Goal: Task Accomplishment & Management: Complete application form

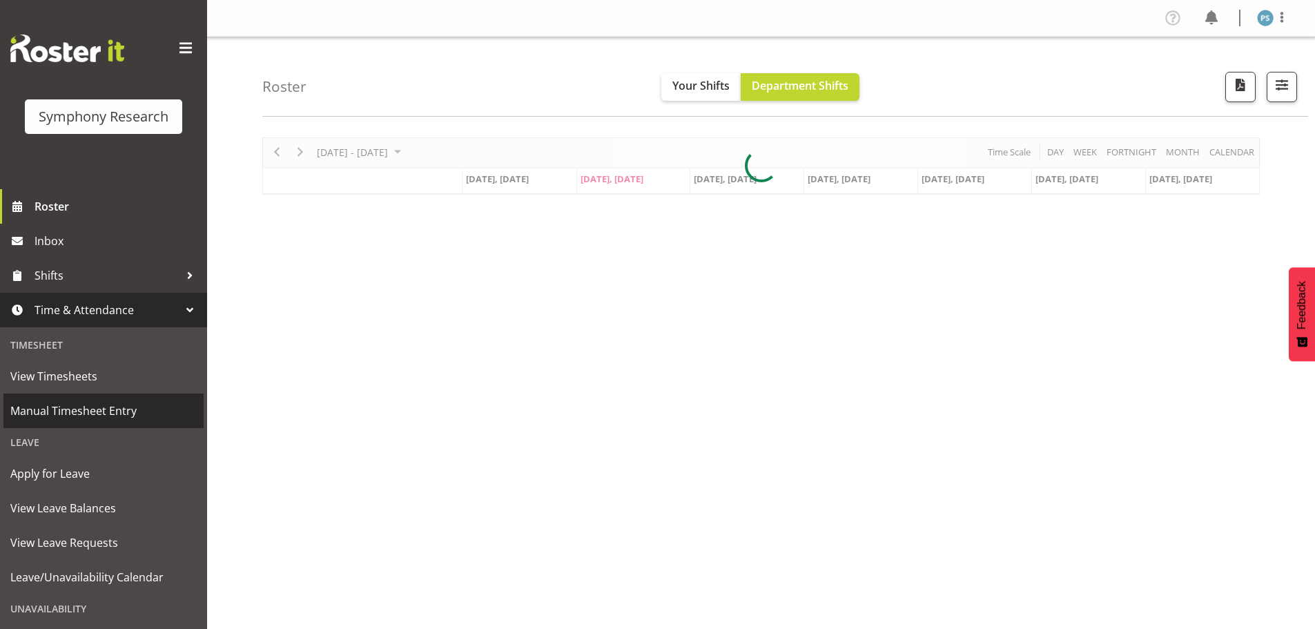
click at [128, 404] on span "Manual Timesheet Entry" at bounding box center [103, 410] width 186 height 21
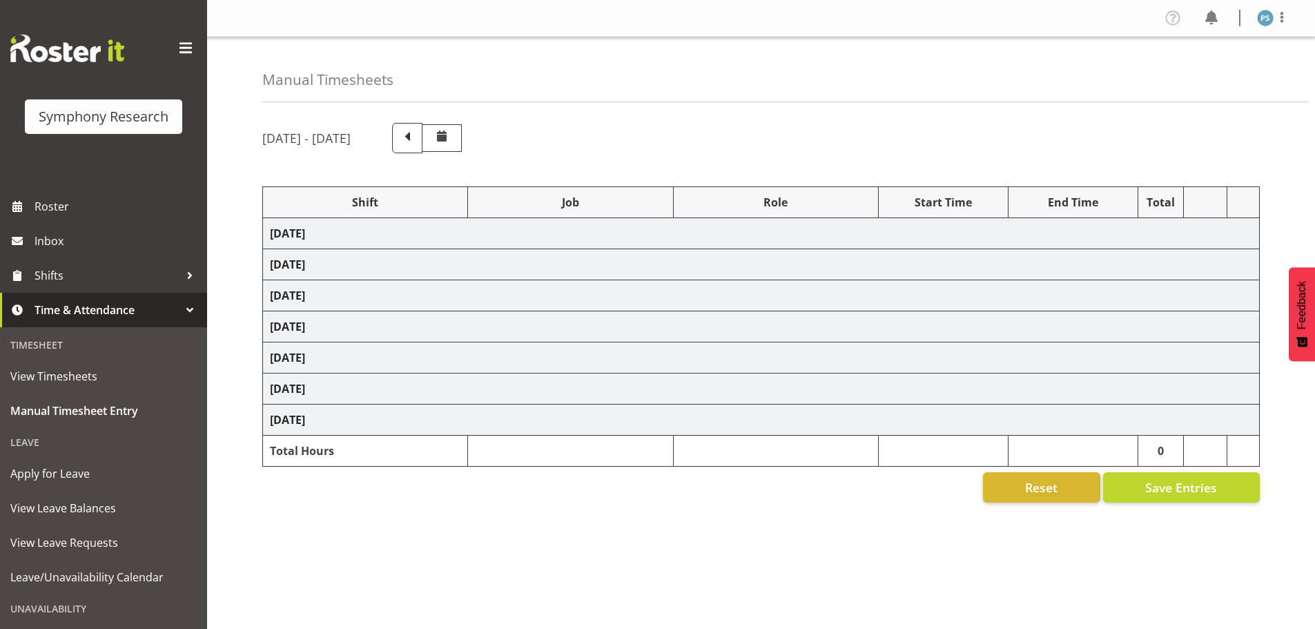
select select "4583"
select select "10499"
select select "4583"
select select "10527"
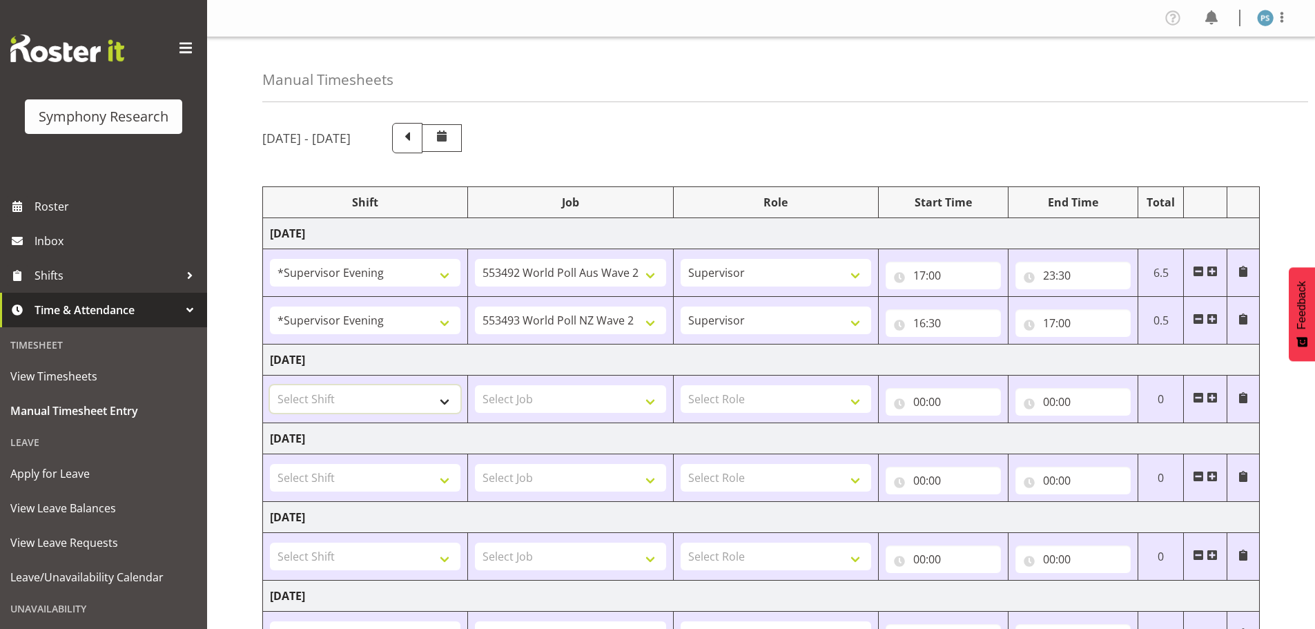
click at [444, 399] on select "Select Shift !!Project Briefing (Job to be assigned) !!Weekend Residential (Ros…" at bounding box center [365, 399] width 190 height 28
select select "4583"
click at [270, 385] on select "Select Shift !!Project Briefing (Job to be assigned) !!Weekend Residential (Ros…" at bounding box center [365, 399] width 190 height 28
click at [651, 398] on select "Select Job 550060 IF Admin 553492 World Poll Aus Wave 2 Main 2025 553493 World …" at bounding box center [570, 399] width 190 height 28
select select "10499"
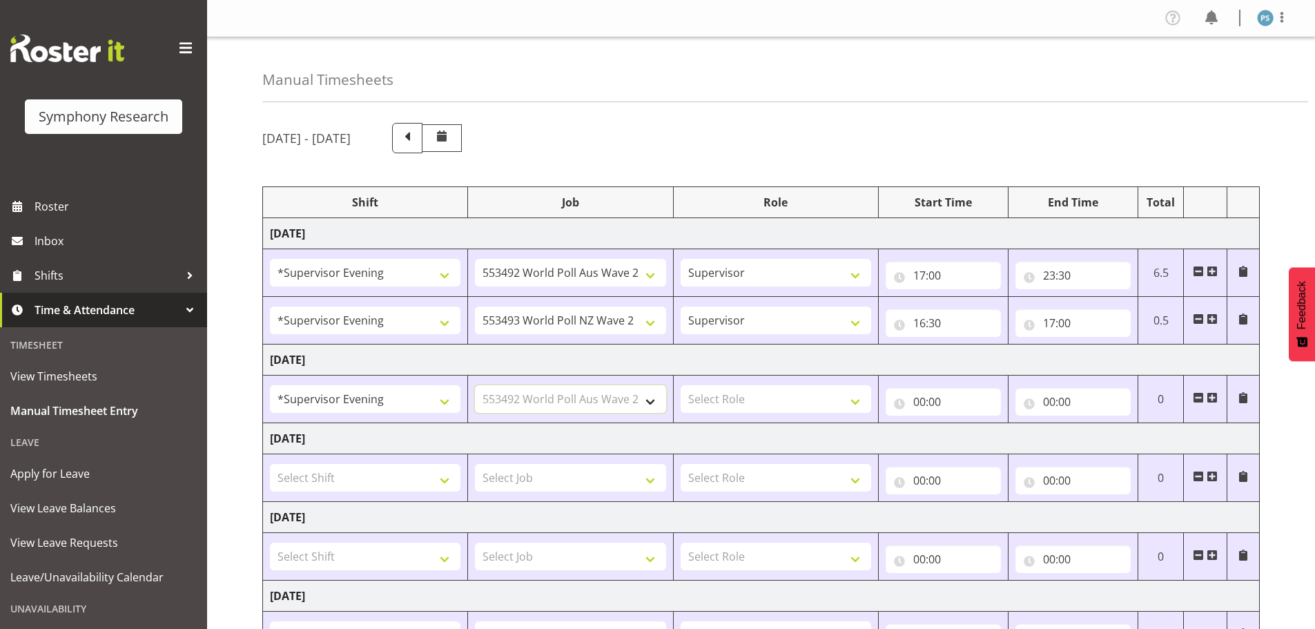
click at [475, 385] on select "Select Job 550060 IF Admin 553492 World Poll Aus Wave 2 Main 2025 553493 World …" at bounding box center [570, 399] width 190 height 28
click at [860, 402] on select "Select Role Supervisor Briefing Interviewing" at bounding box center [775, 399] width 190 height 28
select select "45"
click at [680, 385] on select "Select Role Supervisor Briefing Interviewing" at bounding box center [775, 399] width 190 height 28
click at [918, 400] on input "00:00" at bounding box center [942, 402] width 115 height 28
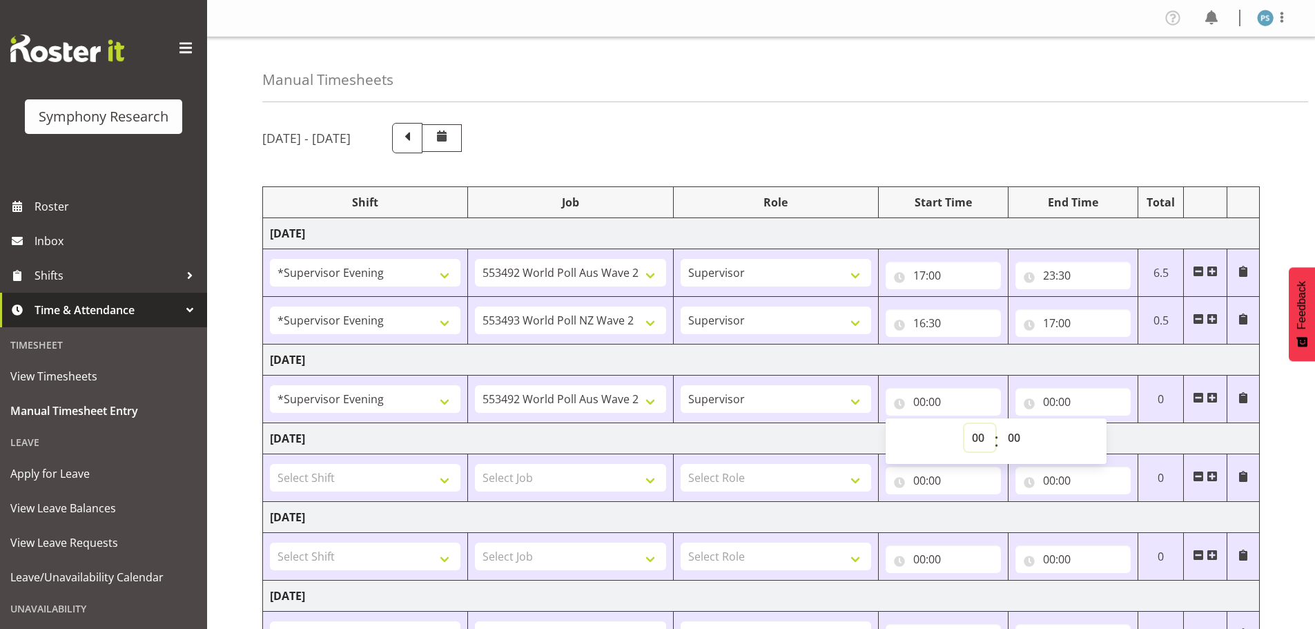
click at [976, 440] on select "00 01 02 03 04 05 06 07 08 09 10 11 12 13 14 15 16 17 18 19 20 21 22 23" at bounding box center [979, 438] width 31 height 28
select select "16"
click at [964, 424] on select "00 01 02 03 04 05 06 07 08 09 10 11 12 13 14 15 16 17 18 19 20 21 22 23" at bounding box center [979, 438] width 31 height 28
type input "16:00"
click at [1014, 442] on select "00 01 02 03 04 05 06 07 08 09 10 11 12 13 14 15 16 17 18 19 20 21 22 23 24 25 2…" at bounding box center [1015, 438] width 31 height 28
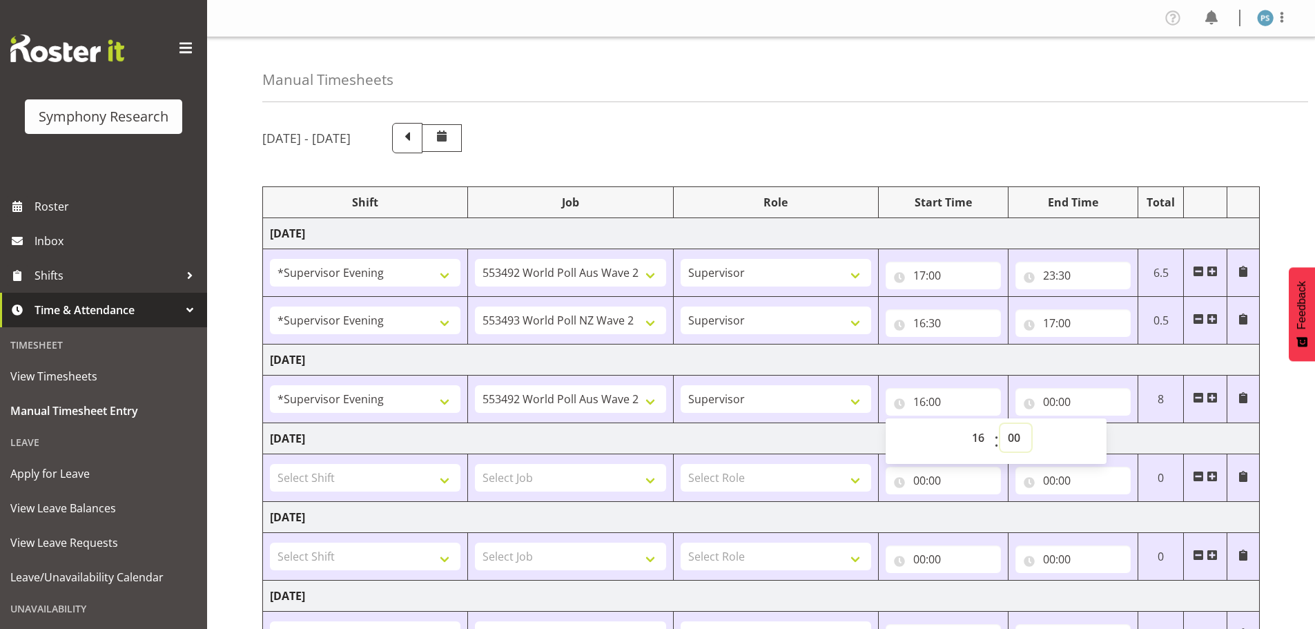
select select "30"
click at [1000, 424] on select "00 01 02 03 04 05 06 07 08 09 10 11 12 13 14 15 16 17 18 19 20 21 22 23 24 25 2…" at bounding box center [1015, 438] width 31 height 28
type input "16:30"
click at [1052, 404] on input "00:00" at bounding box center [1072, 402] width 115 height 28
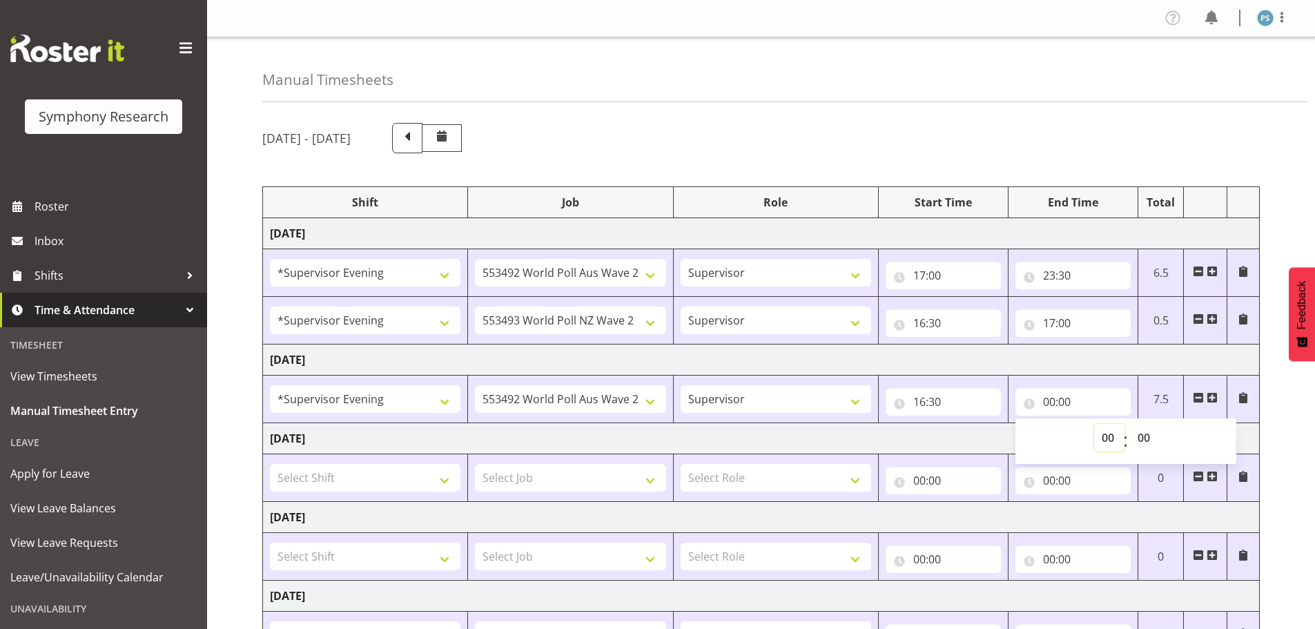
click at [1116, 437] on select "00 01 02 03 04 05 06 07 08 09 10 11 12 13 14 15 16 17 18 19 20 21 22 23" at bounding box center [1109, 438] width 31 height 28
select select "23"
click at [1094, 424] on select "00 01 02 03 04 05 06 07 08 09 10 11 12 13 14 15 16 17 18 19 20 21 22 23" at bounding box center [1109, 438] width 31 height 28
type input "23:00"
click at [1141, 437] on select "00 01 02 03 04 05 06 07 08 09 10 11 12 13 14 15 16 17 18 19 20 21 22 23 24 25 2…" at bounding box center [1145, 438] width 31 height 28
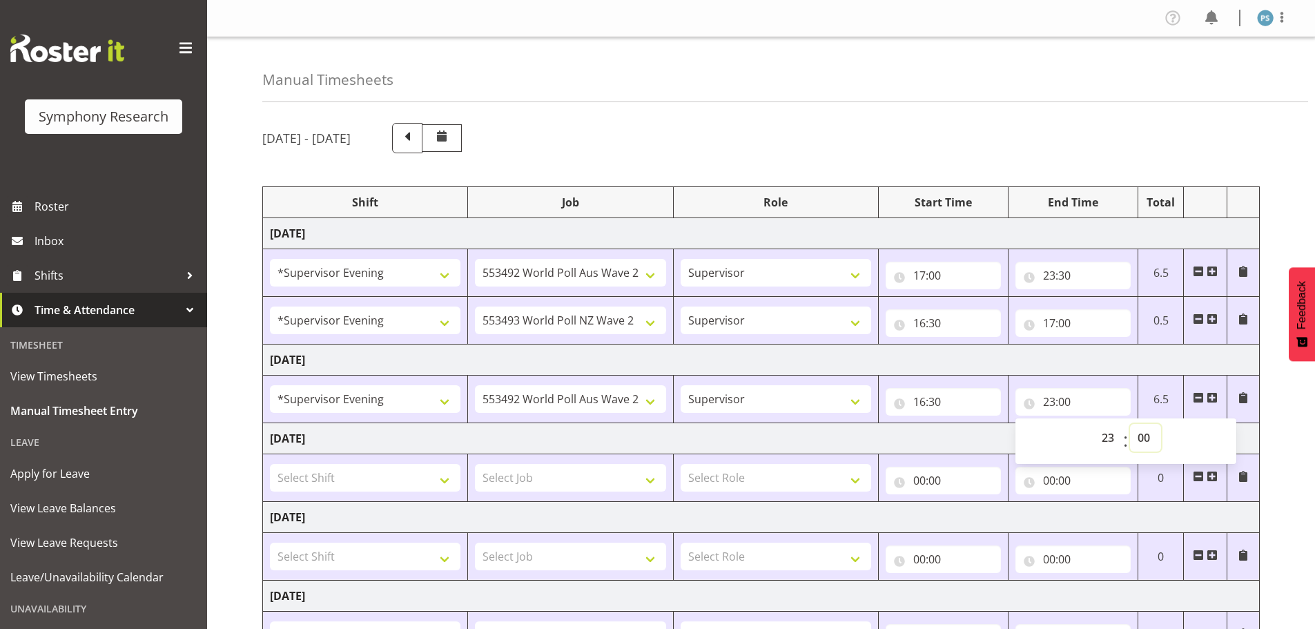
select select "15"
click at [1130, 424] on select "00 01 02 03 04 05 06 07 08 09 10 11 12 13 14 15 16 17 18 19 20 21 22 23 24 25 2…" at bounding box center [1145, 438] width 31 height 28
type input "23:15"
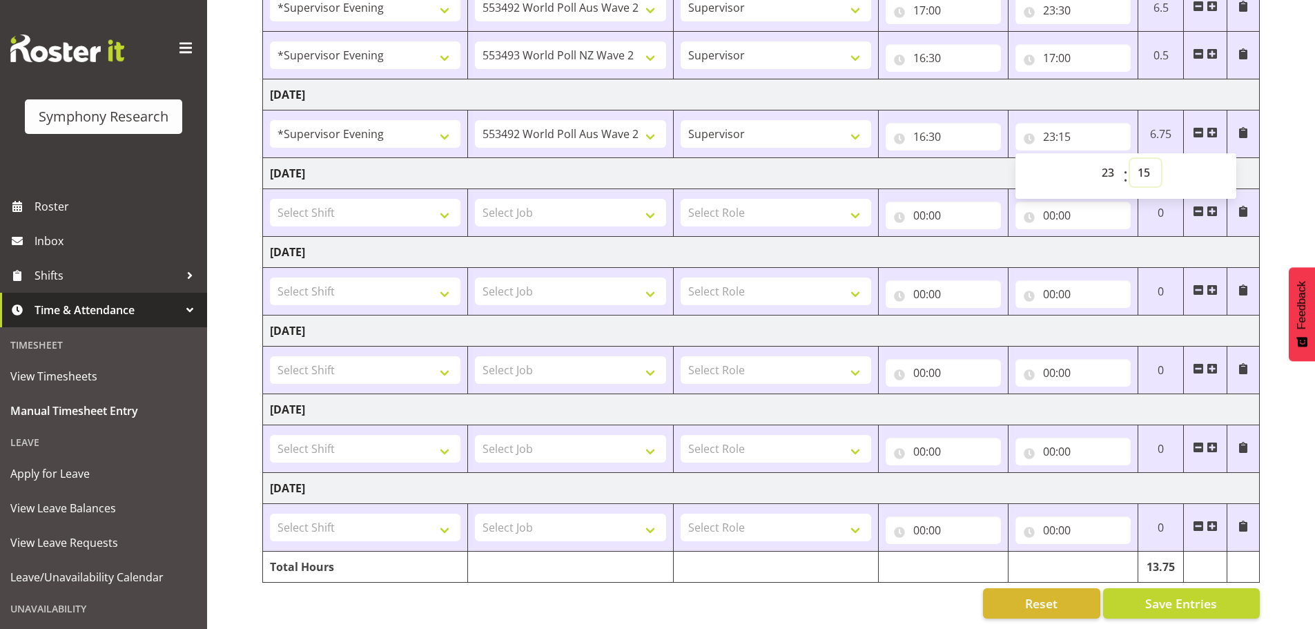
scroll to position [275, 0]
click at [1156, 594] on span "Save Entries" at bounding box center [1181, 603] width 72 height 18
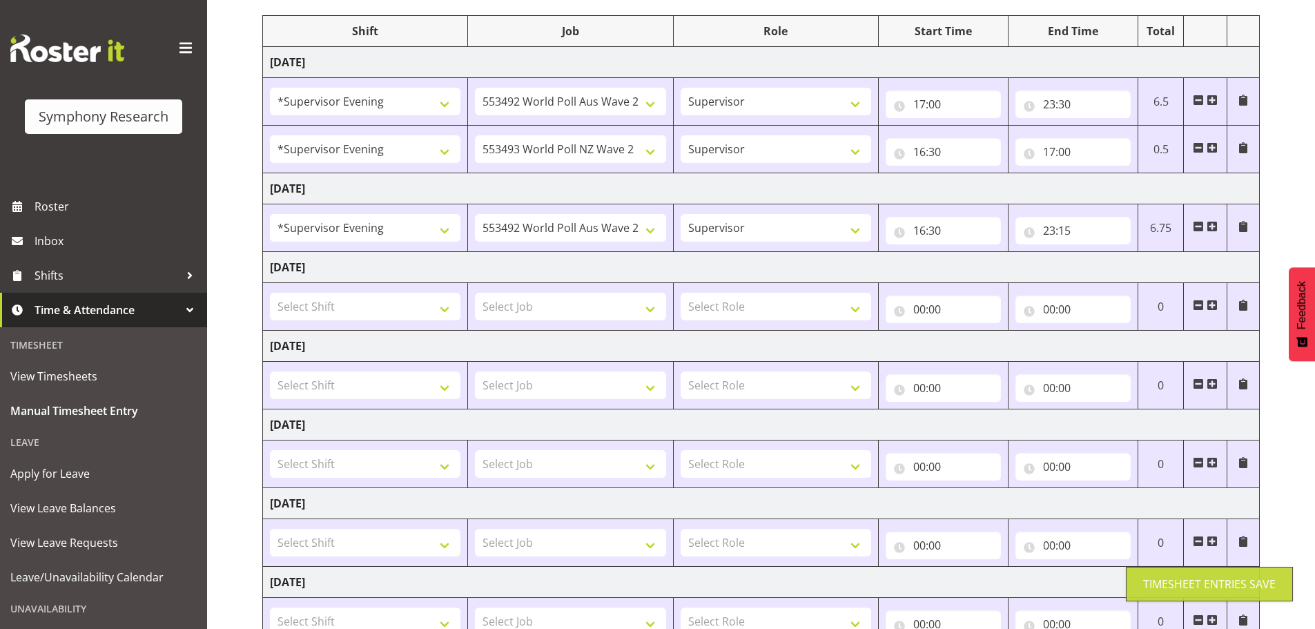
scroll to position [0, 0]
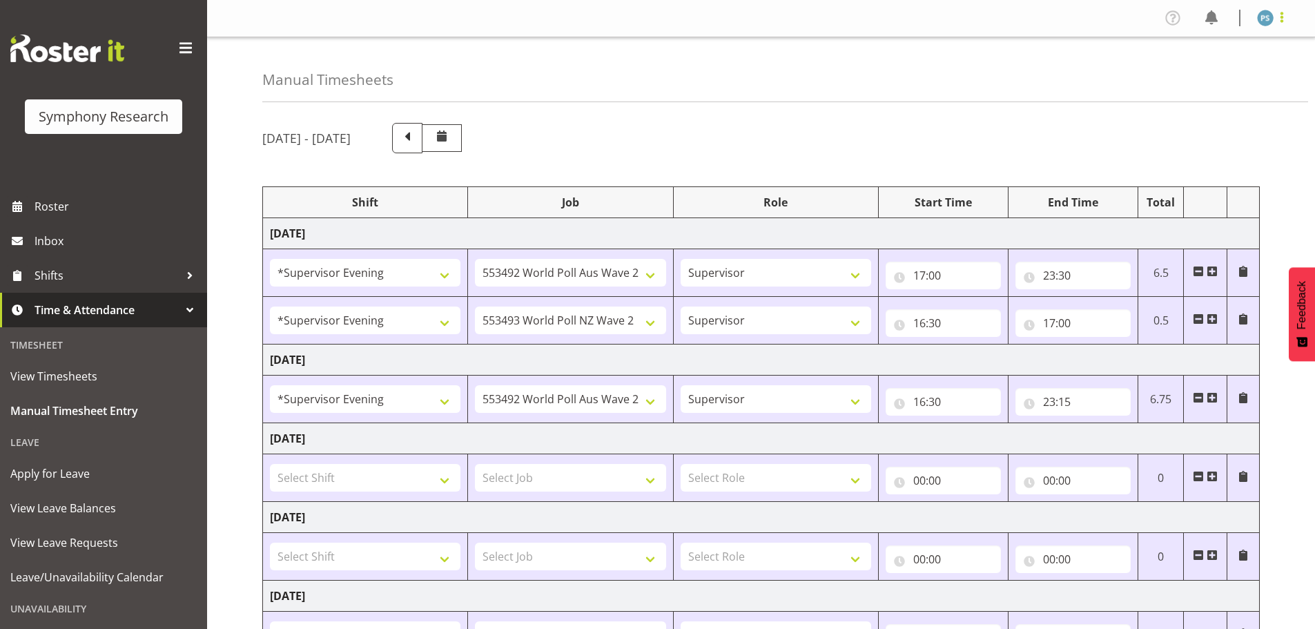
click at [1283, 17] on span at bounding box center [1281, 17] width 17 height 17
click at [1224, 74] on link "Log Out" at bounding box center [1223, 72] width 133 height 25
